Goal: Information Seeking & Learning: Learn about a topic

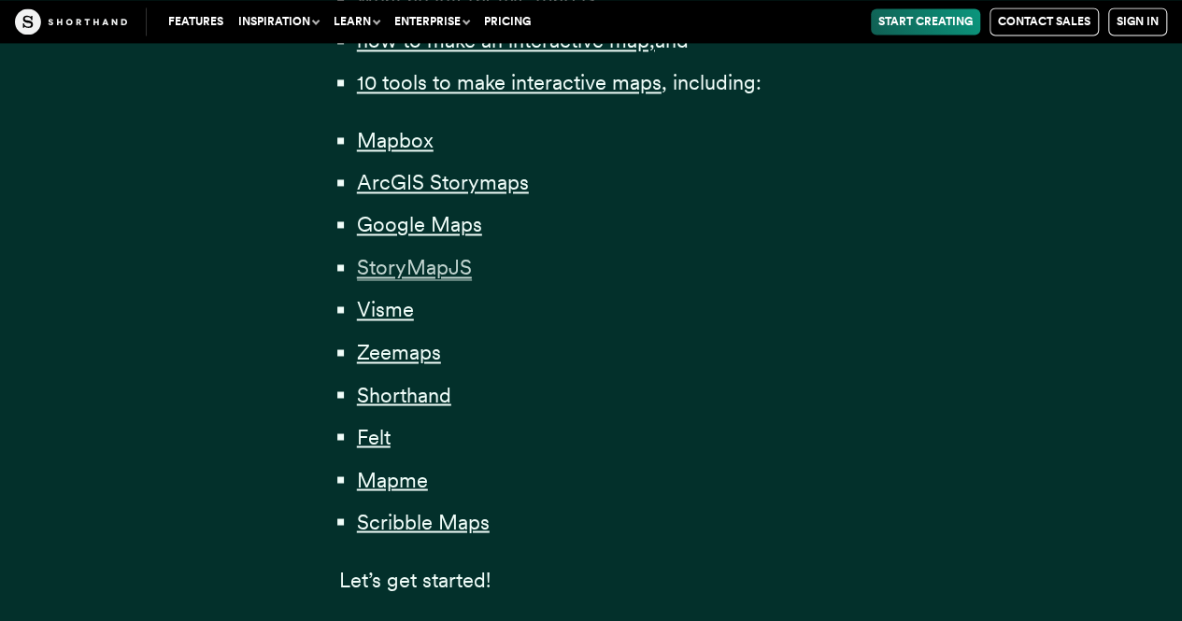
scroll to position [1495, 0]
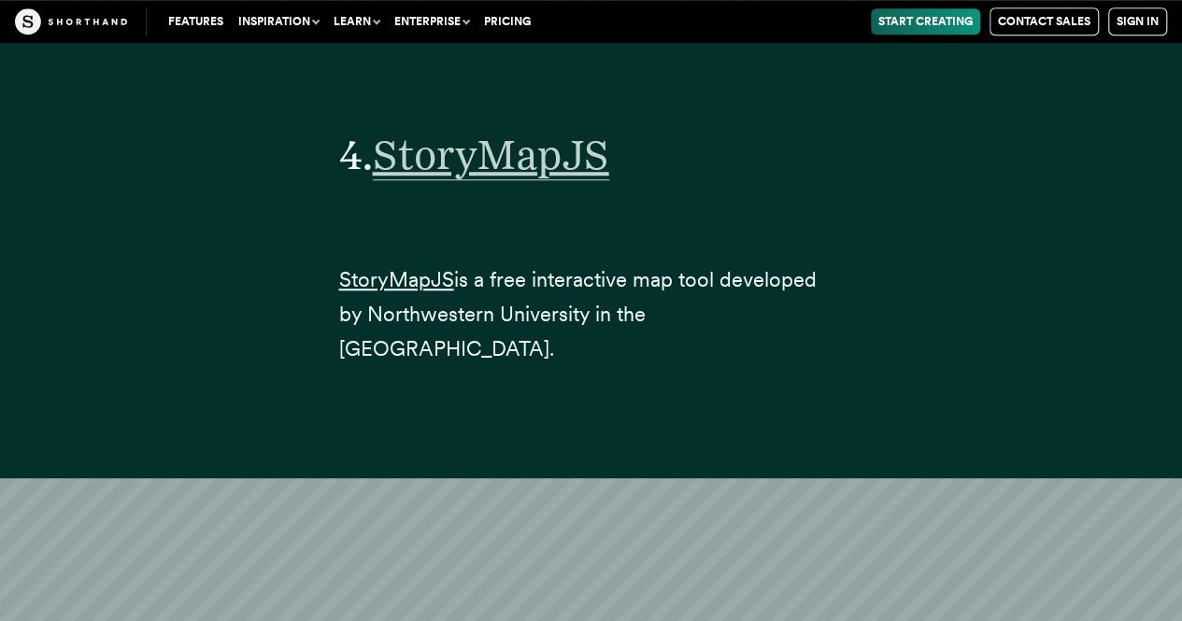
click at [523, 132] on span "StoryMapJS" at bounding box center [491, 155] width 236 height 50
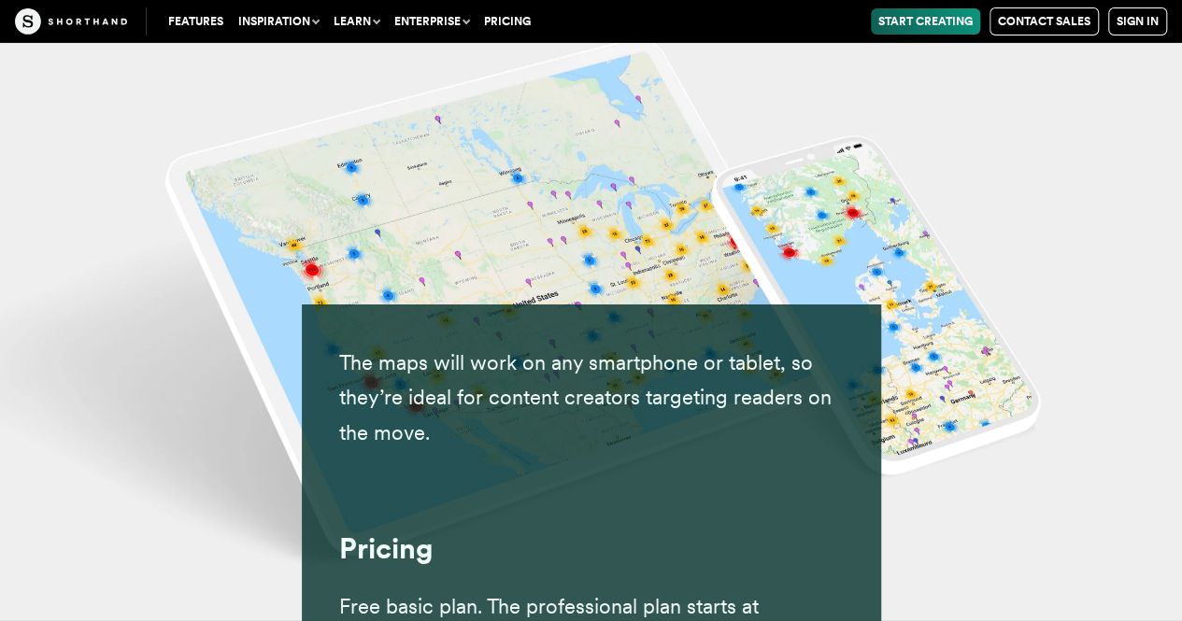
scroll to position [28620, 0]
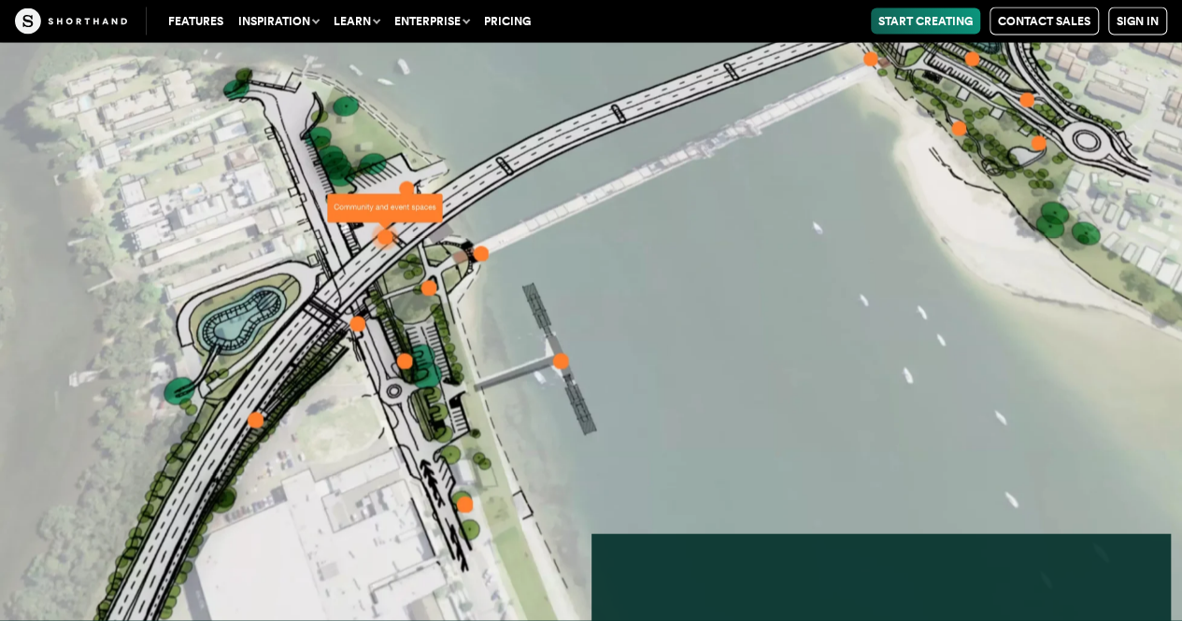
scroll to position [37432, 0]
